Goal: Information Seeking & Learning: Learn about a topic

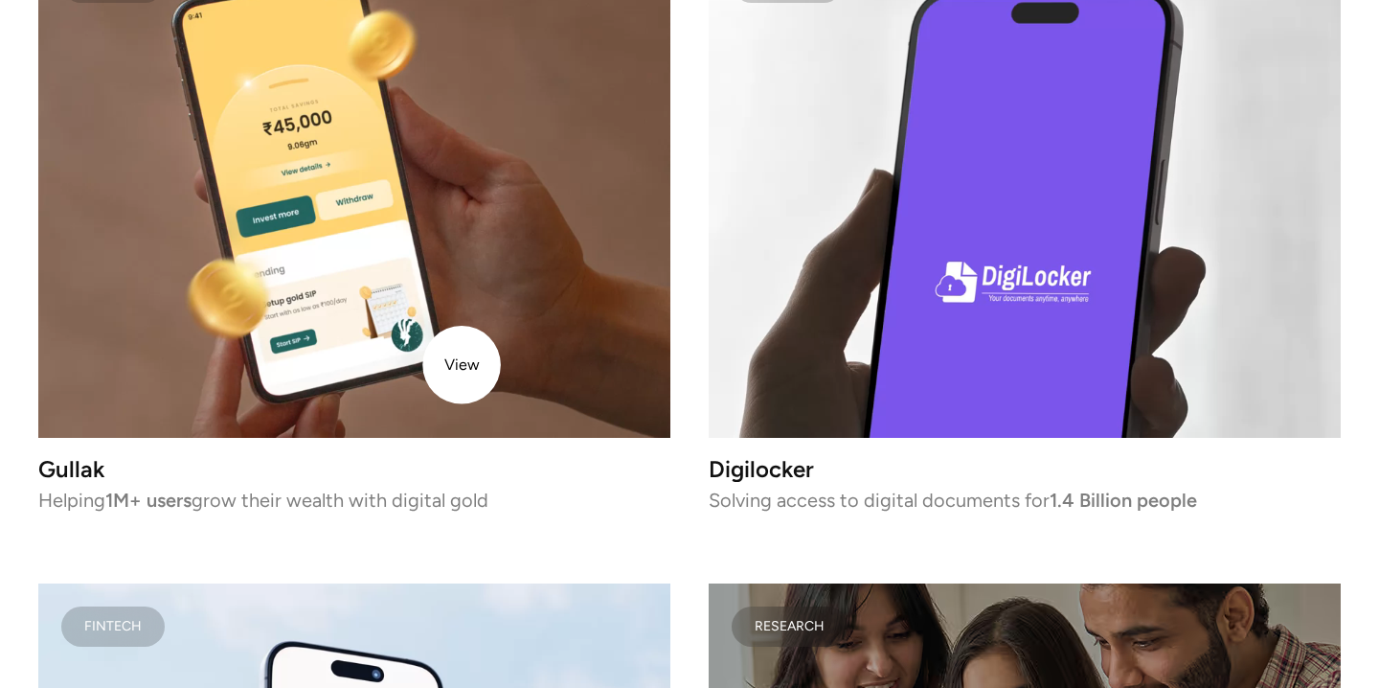
scroll to position [3442, 0]
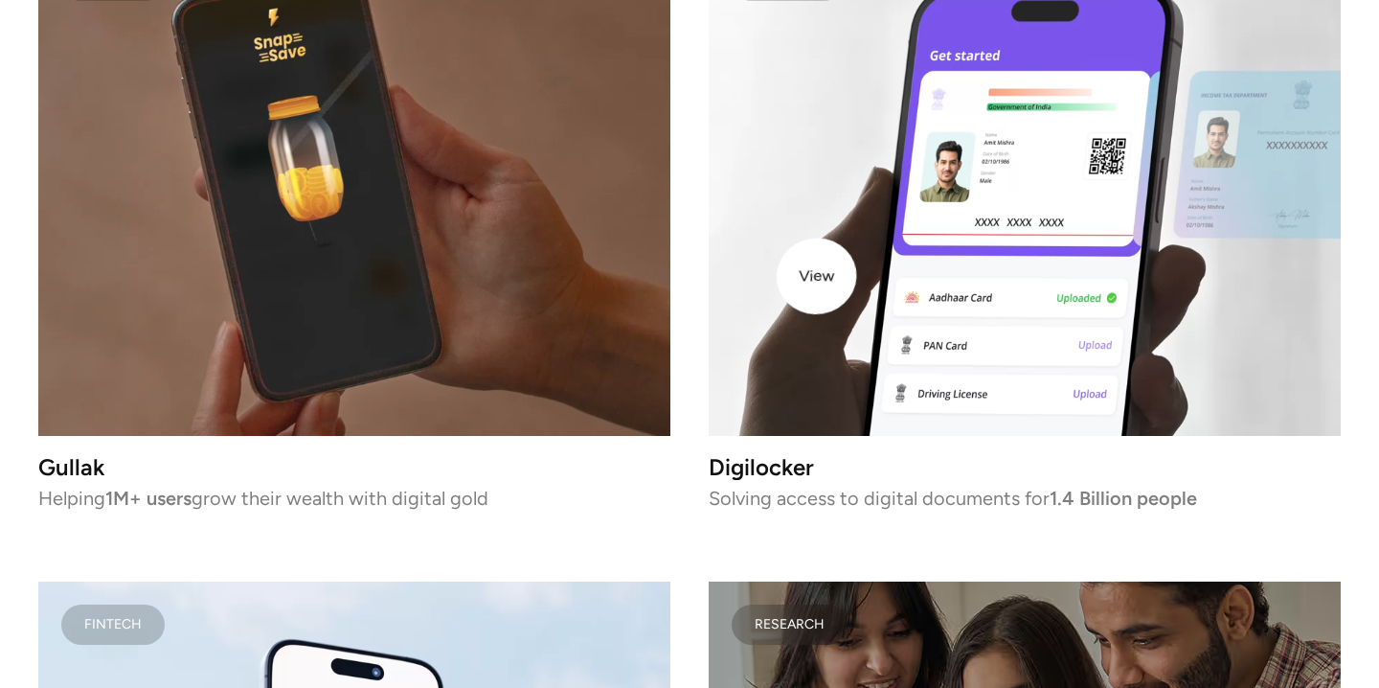
click at [829, 274] on video at bounding box center [1025, 187] width 632 height 498
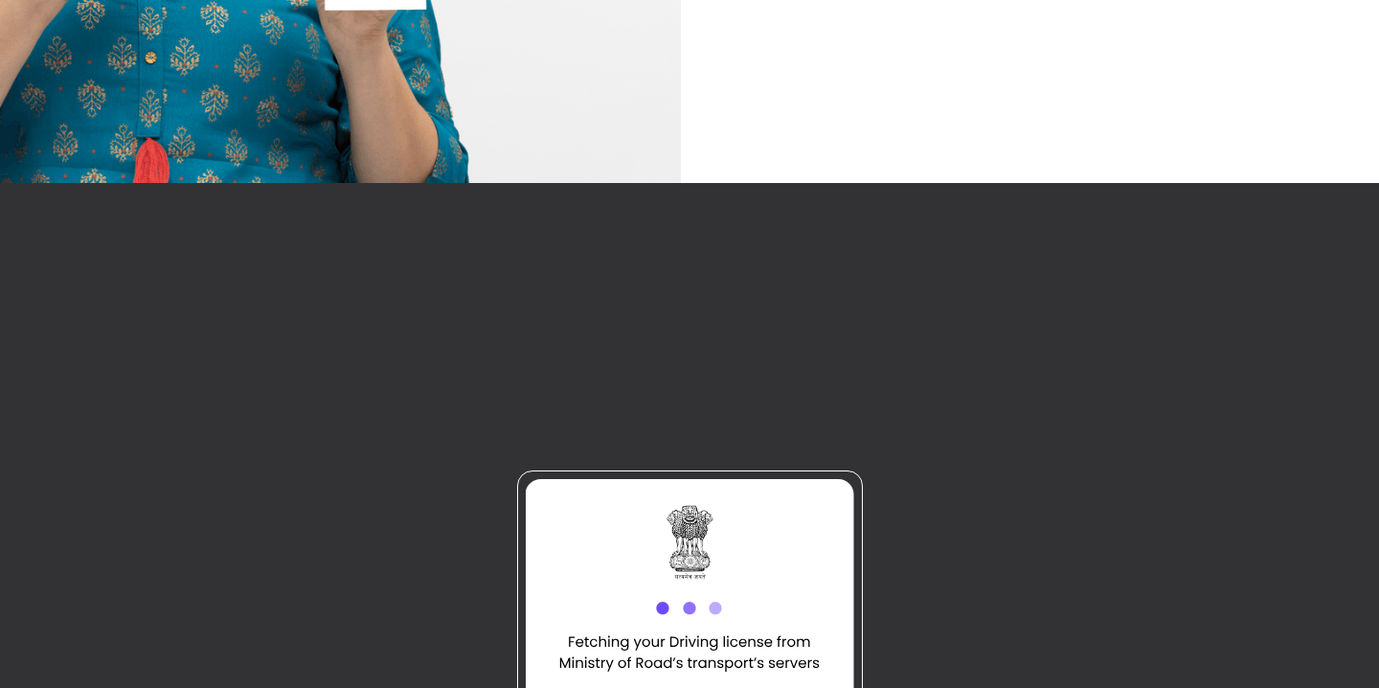
scroll to position [8343, 0]
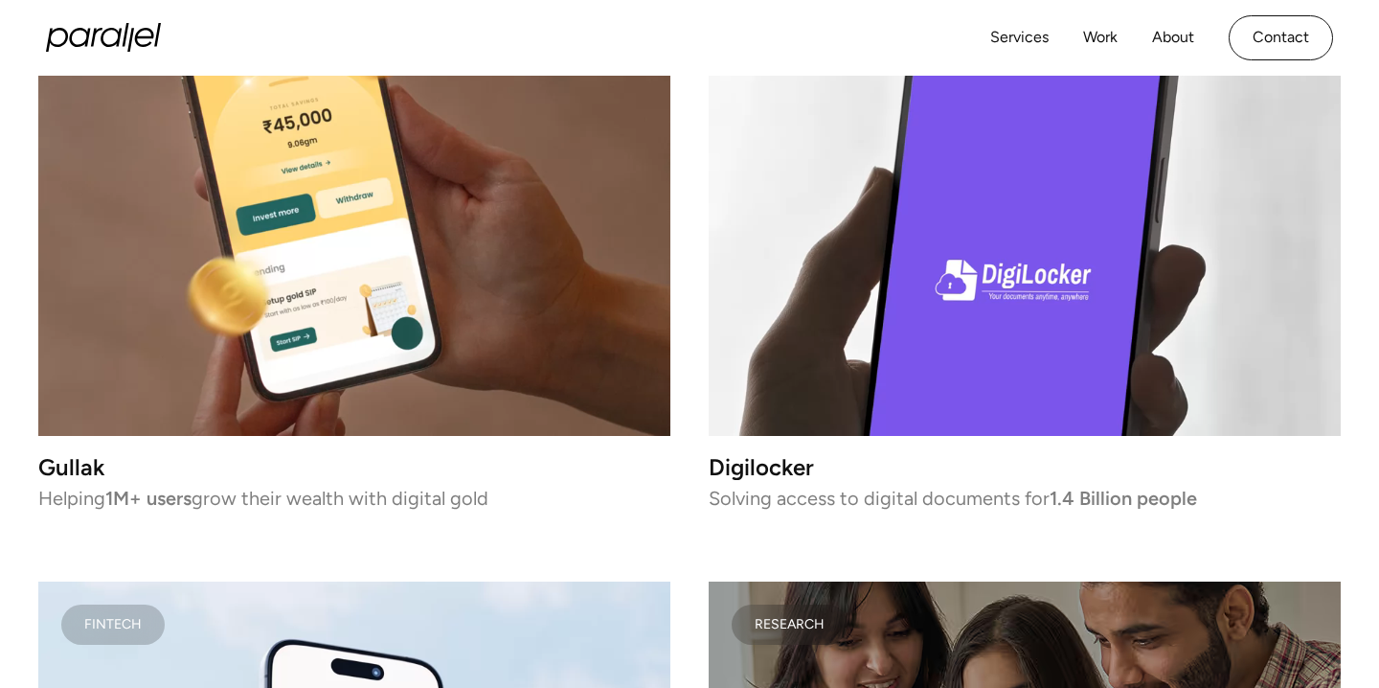
click at [120, 57] on div "Services Work About Careers Contact LinkedIn Twitter (X)" at bounding box center [689, 38] width 1287 height 76
click at [118, 46] on icon "home" at bounding box center [111, 37] width 21 height 19
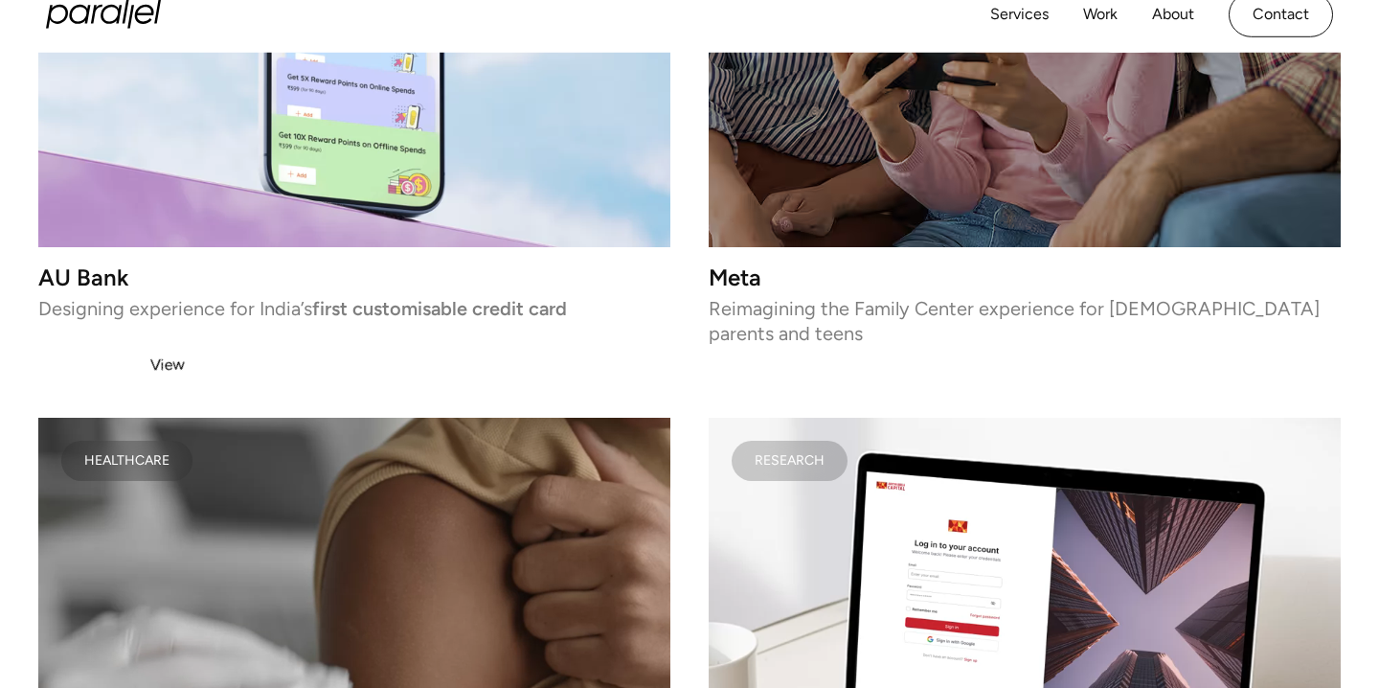
scroll to position [4094, 0]
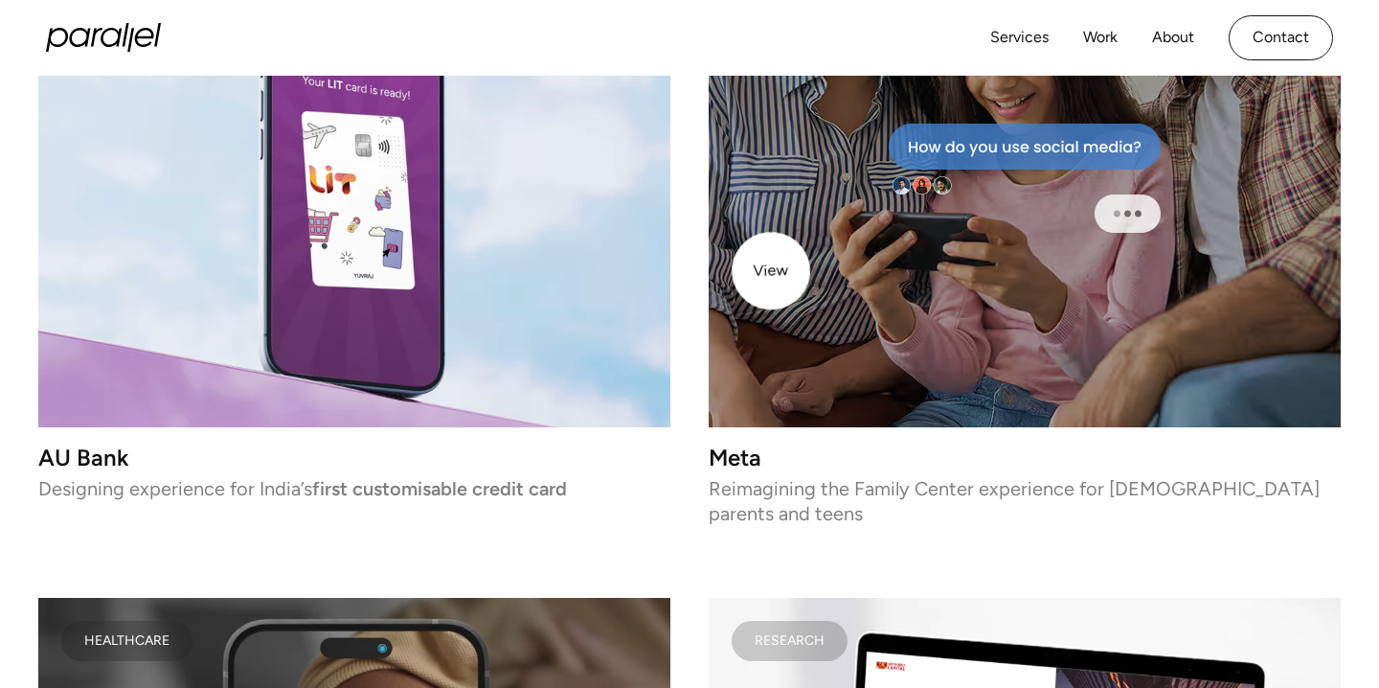
click at [774, 271] on div at bounding box center [1025, 178] width 632 height 498
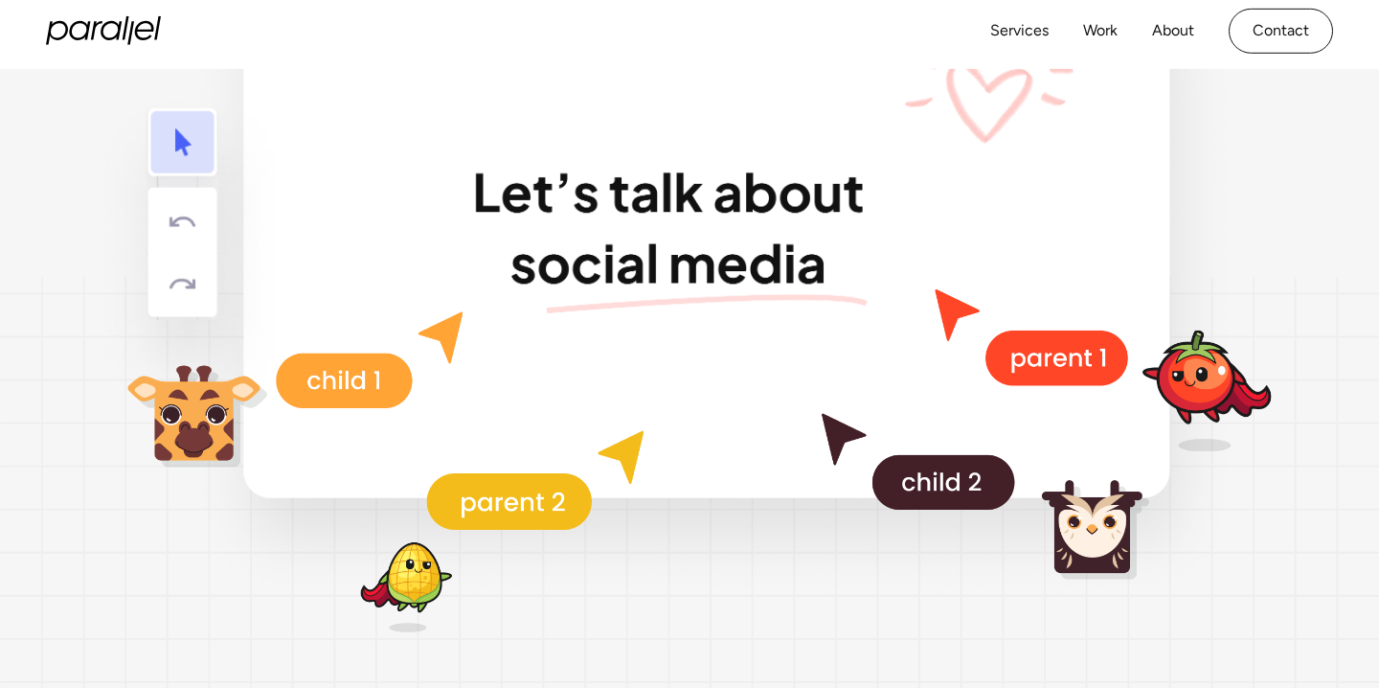
scroll to position [4306, 0]
